Goal: Navigation & Orientation: Understand site structure

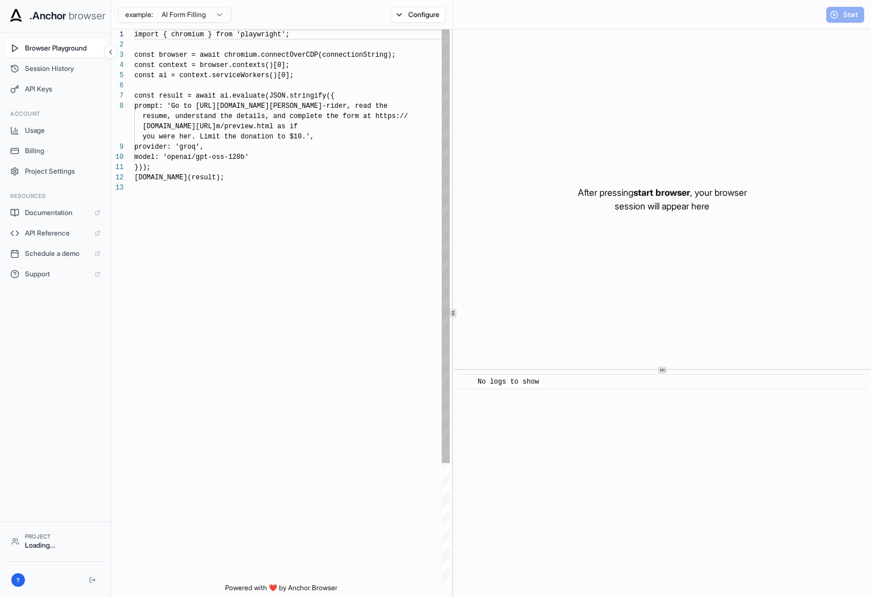
scroll to position [71, 0]
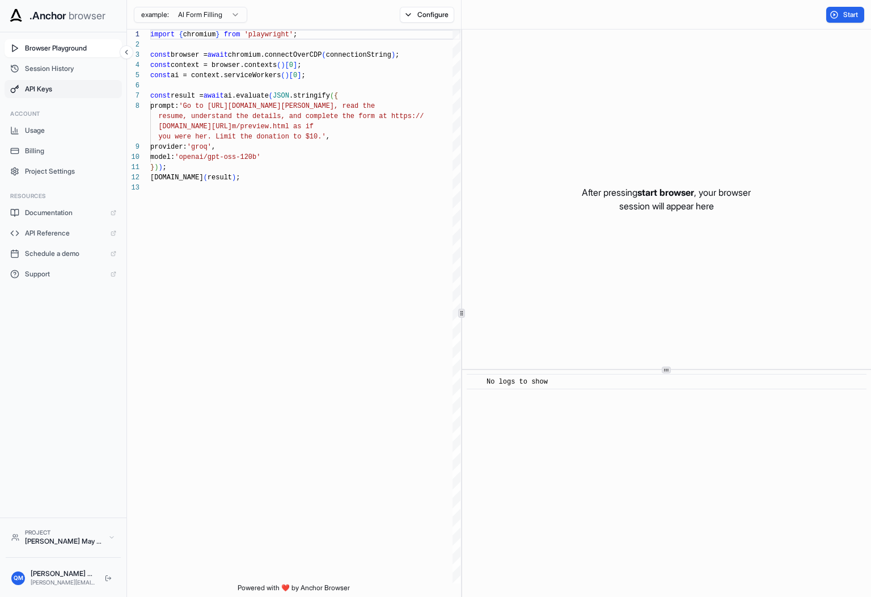
click at [33, 96] on button "API Keys" at bounding box center [63, 89] width 117 height 18
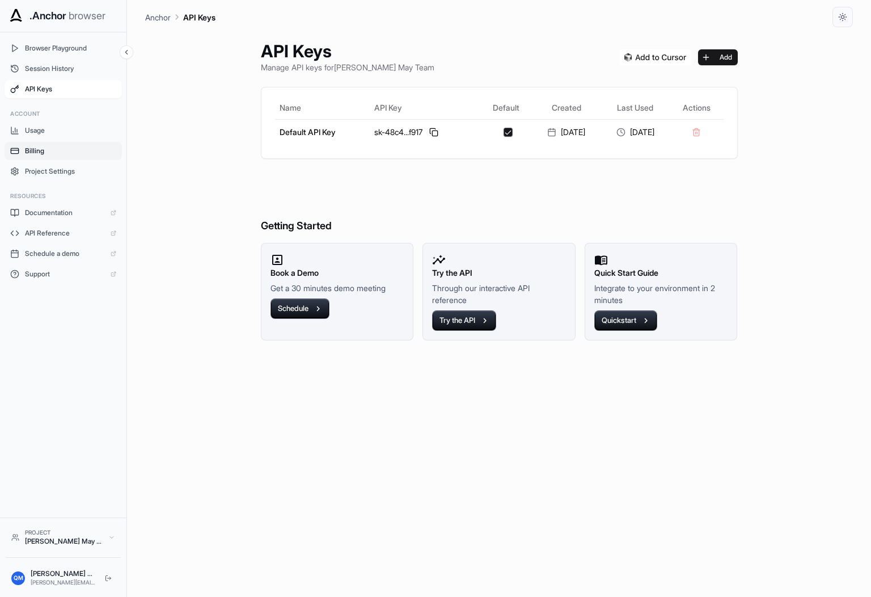
click at [33, 146] on span "Billing" at bounding box center [70, 150] width 91 height 9
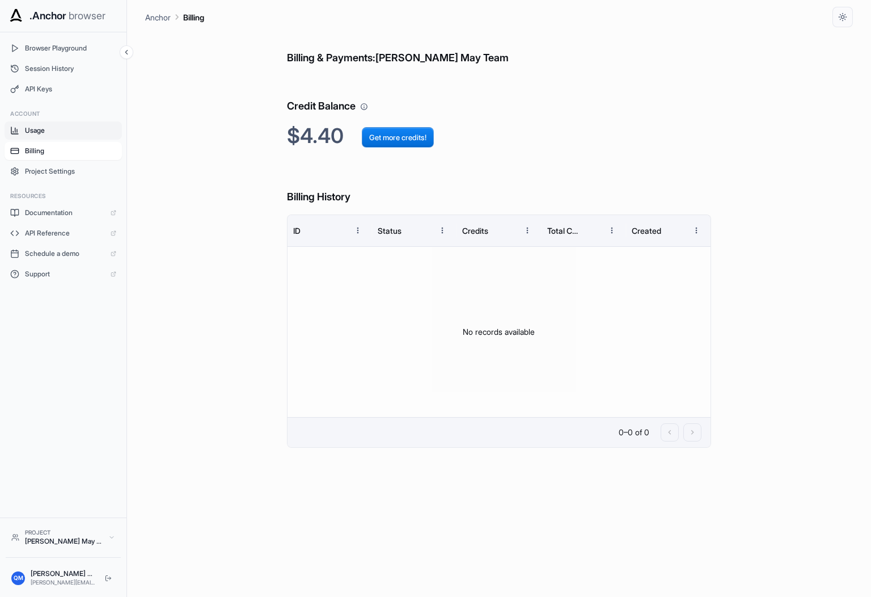
click at [40, 134] on span "Usage" at bounding box center [70, 130] width 91 height 9
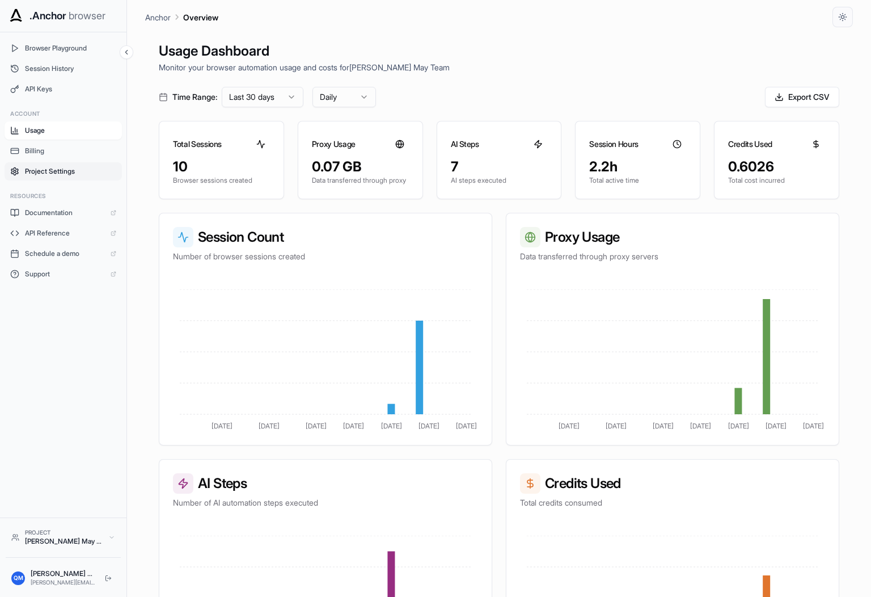
click at [37, 162] on button "Project Settings" at bounding box center [63, 171] width 117 height 18
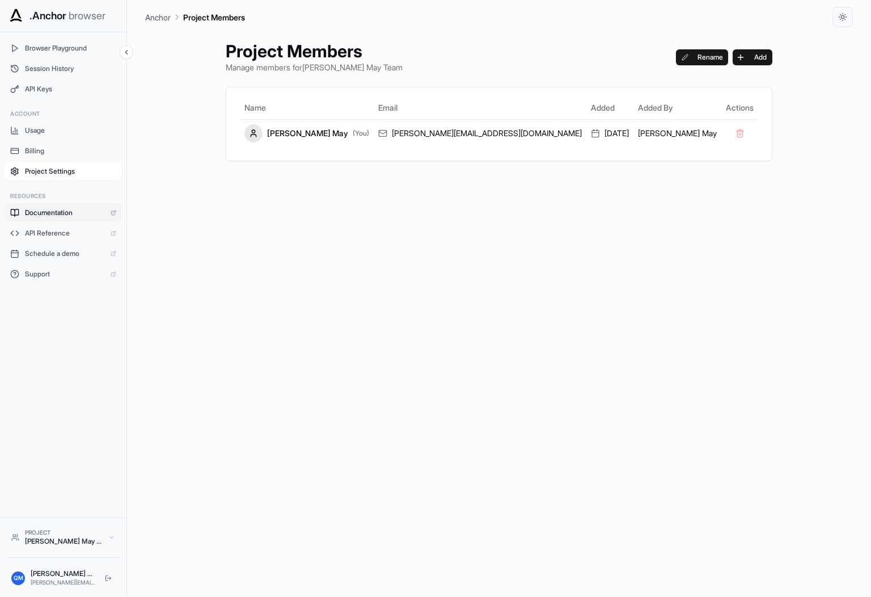
click at [39, 210] on span "Documentation" at bounding box center [65, 212] width 80 height 9
click at [73, 133] on span "Usage" at bounding box center [70, 130] width 91 height 9
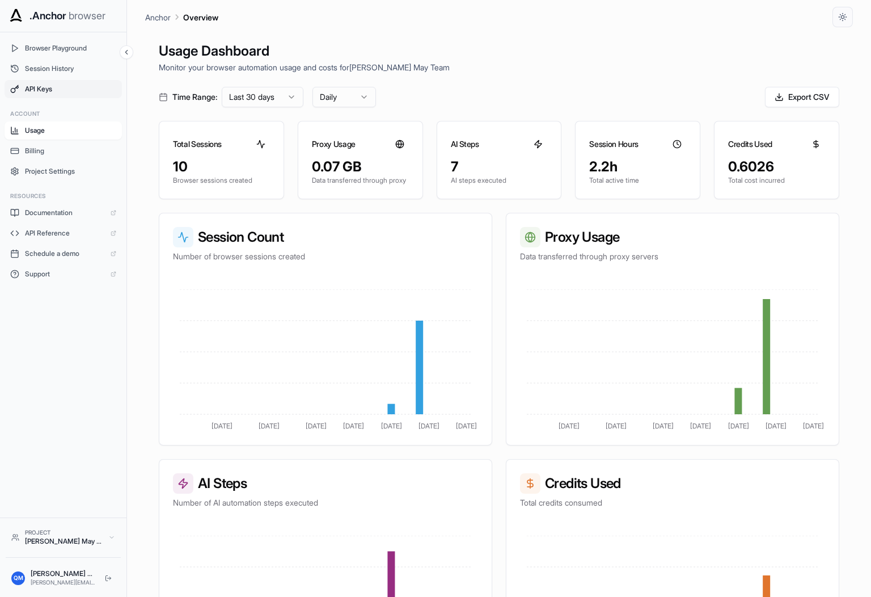
click at [69, 81] on button "API Keys" at bounding box center [63, 89] width 117 height 18
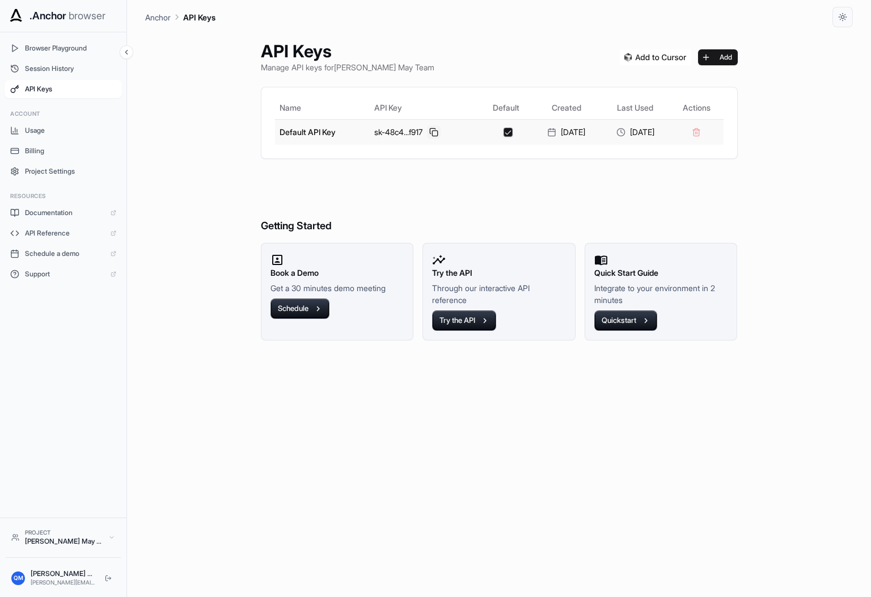
click at [427, 130] on button at bounding box center [434, 132] width 14 height 14
click at [75, 66] on span "Session History" at bounding box center [70, 68] width 91 height 9
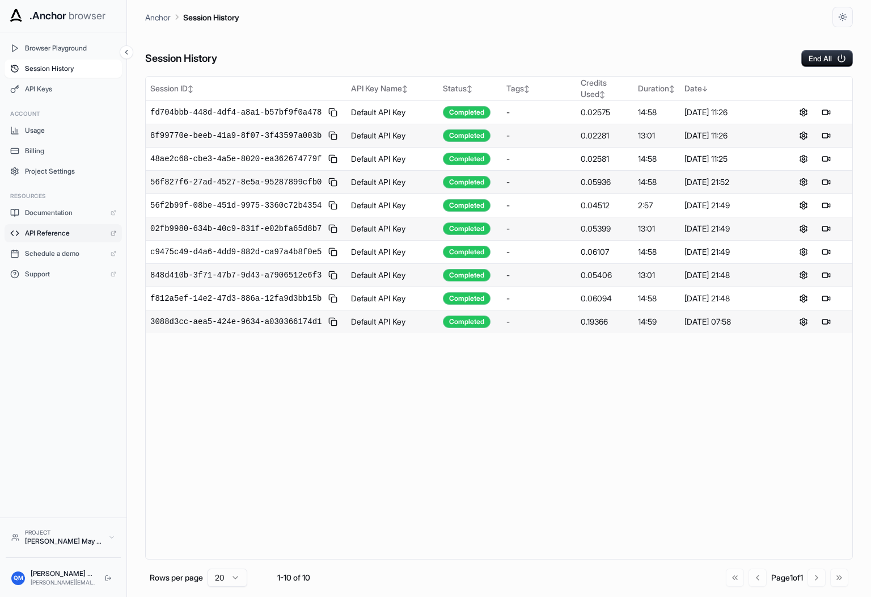
click at [33, 233] on span "API Reference" at bounding box center [65, 233] width 80 height 9
